Goal: Information Seeking & Learning: Find specific fact

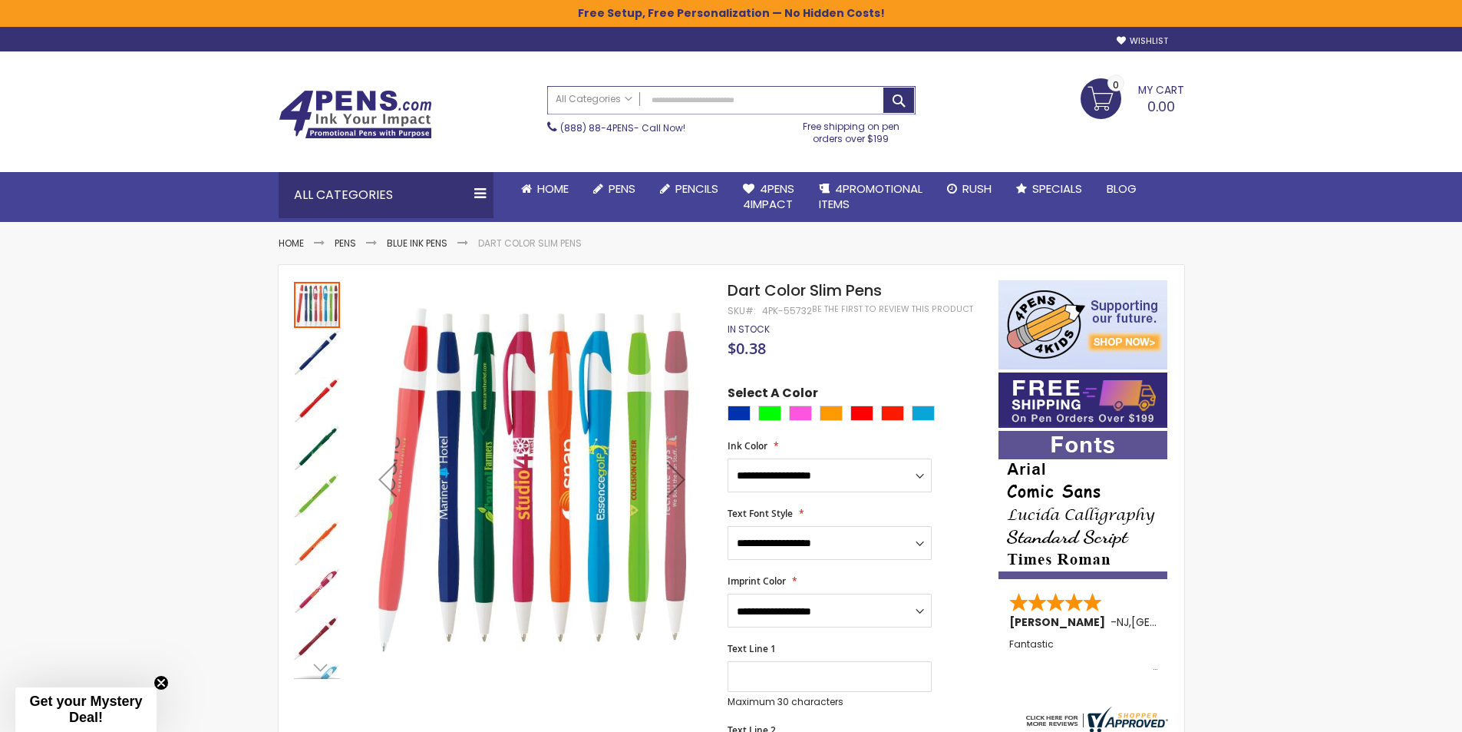
click at [753, 97] on input "Search" at bounding box center [731, 100] width 367 height 27
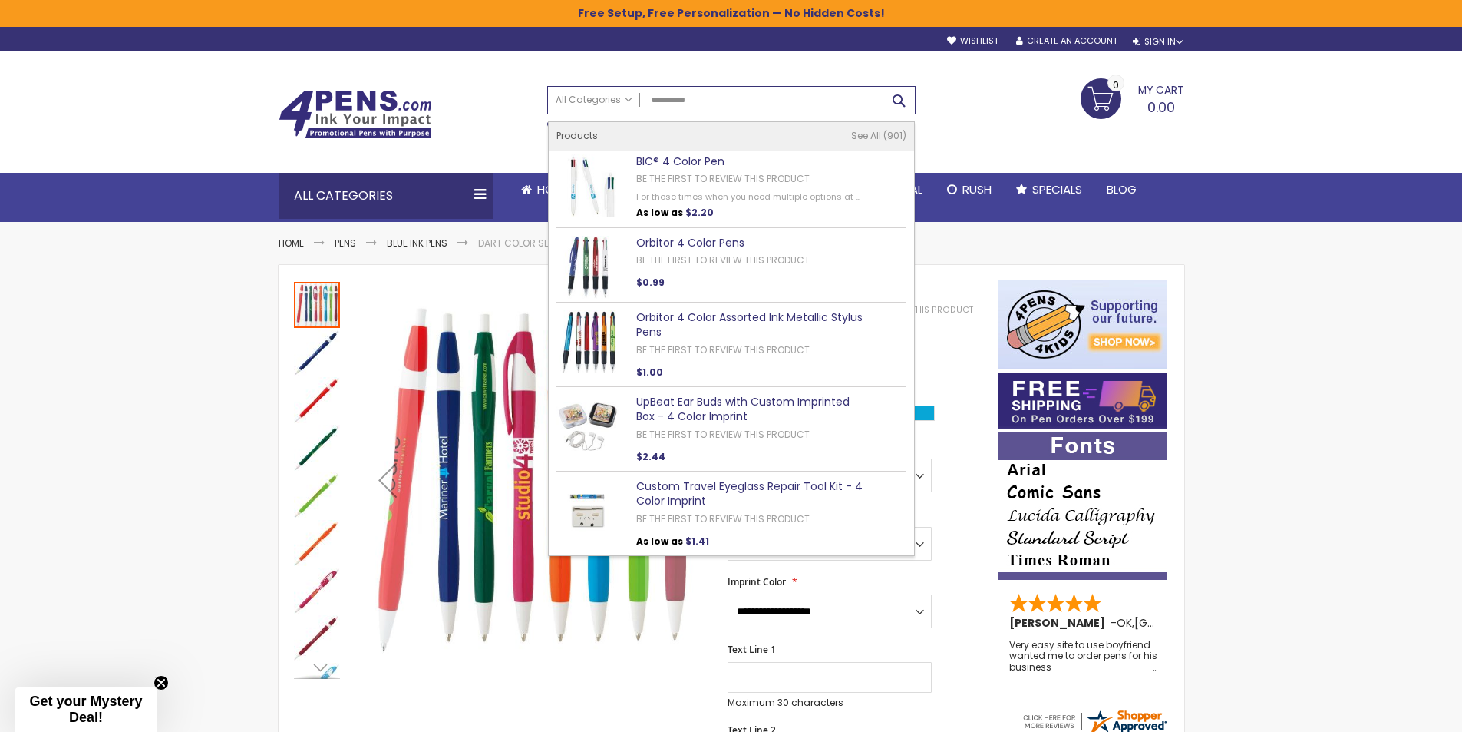
click at [886, 101] on button "Search" at bounding box center [899, 100] width 31 height 25
type input "**********"
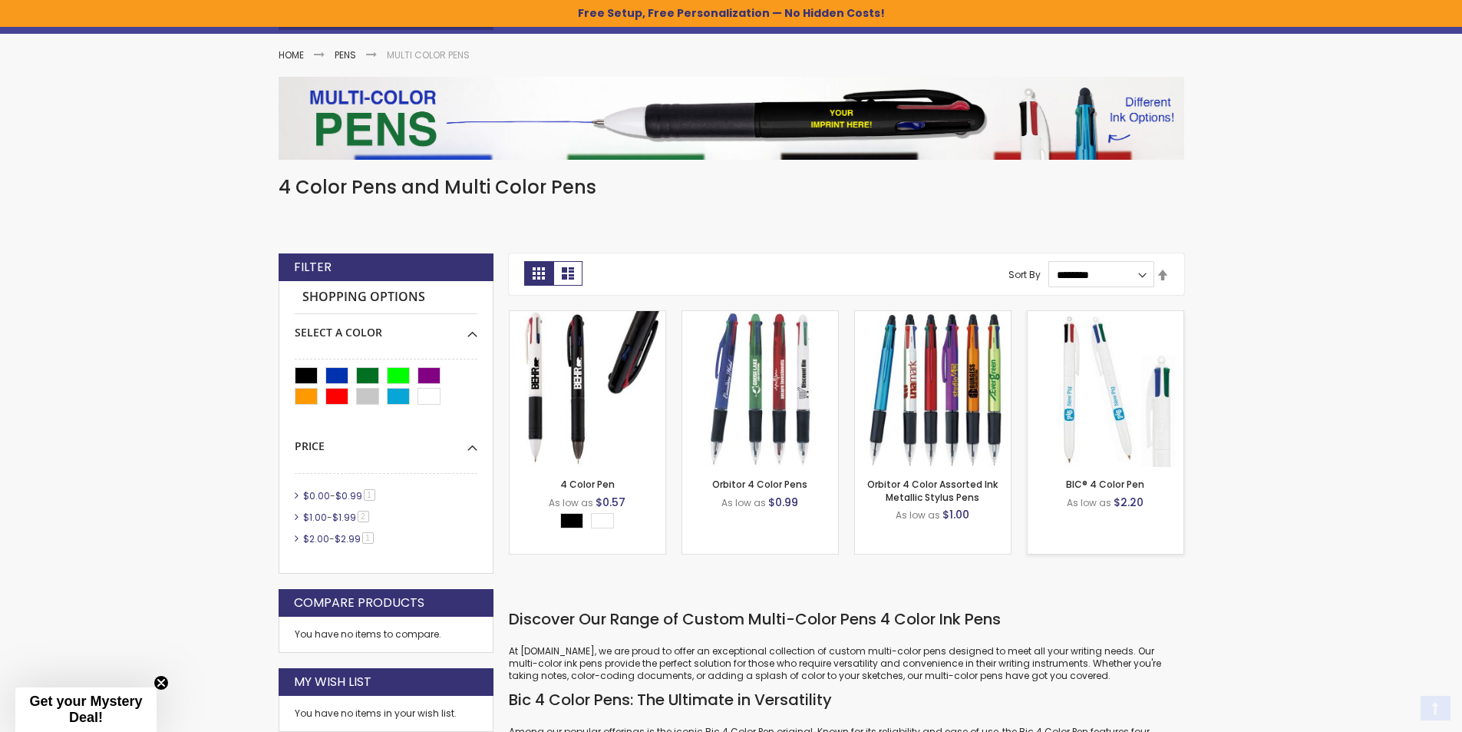
scroll to position [230, 0]
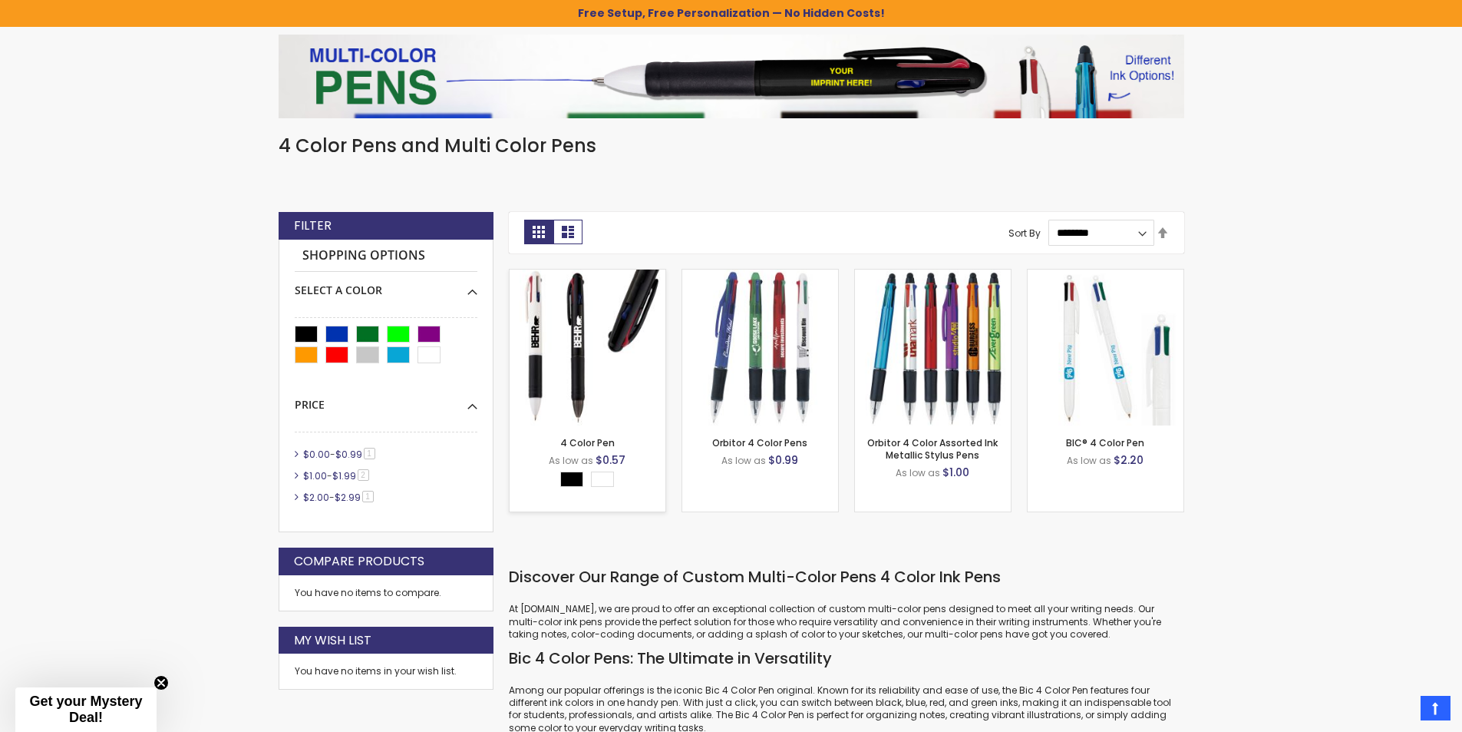
click at [617, 335] on img at bounding box center [588, 347] width 156 height 156
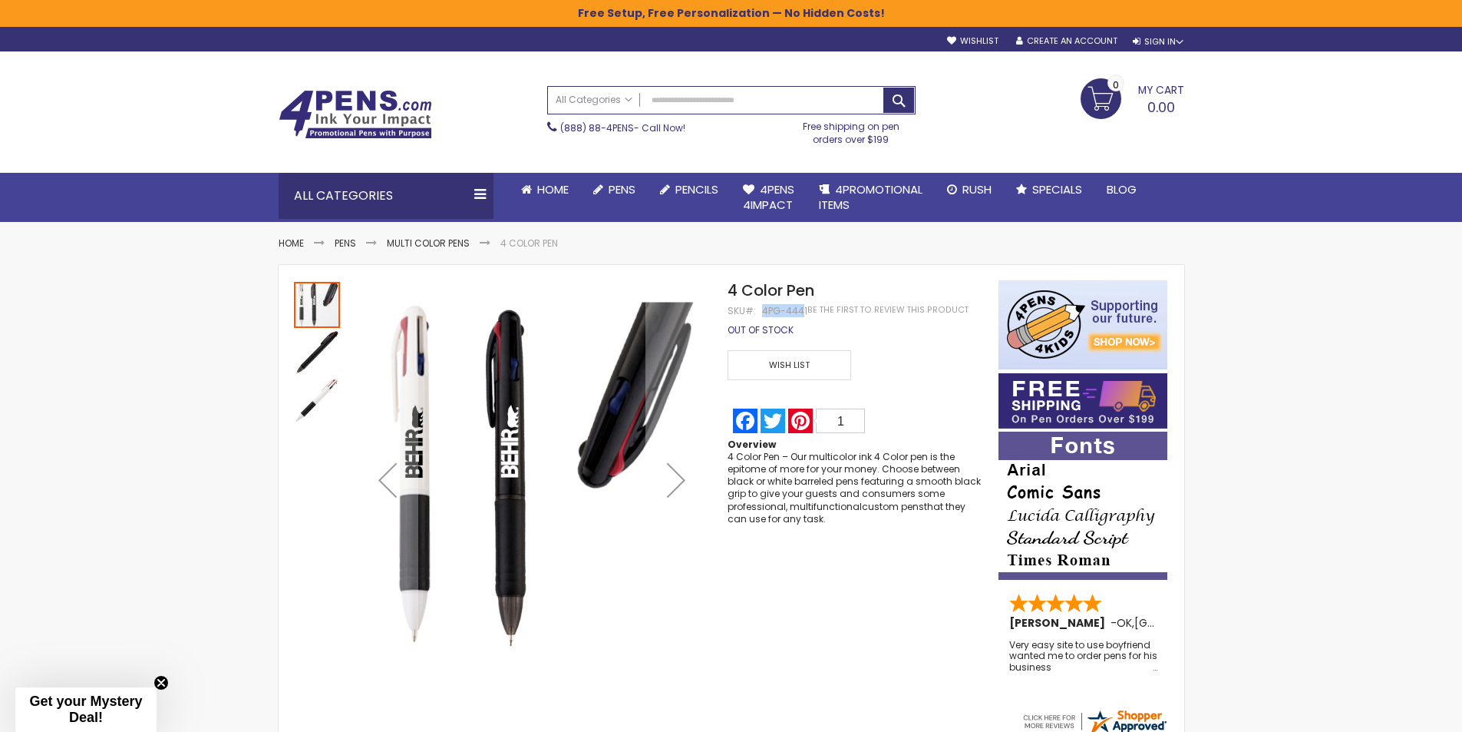
drag, startPoint x: 803, startPoint y: 310, endPoint x: 761, endPoint y: 309, distance: 42.2
click at [762, 309] on div "4PG-4441" at bounding box center [784, 311] width 45 height 12
copy div "4PG-444"
